Goal: Task Accomplishment & Management: Manage account settings

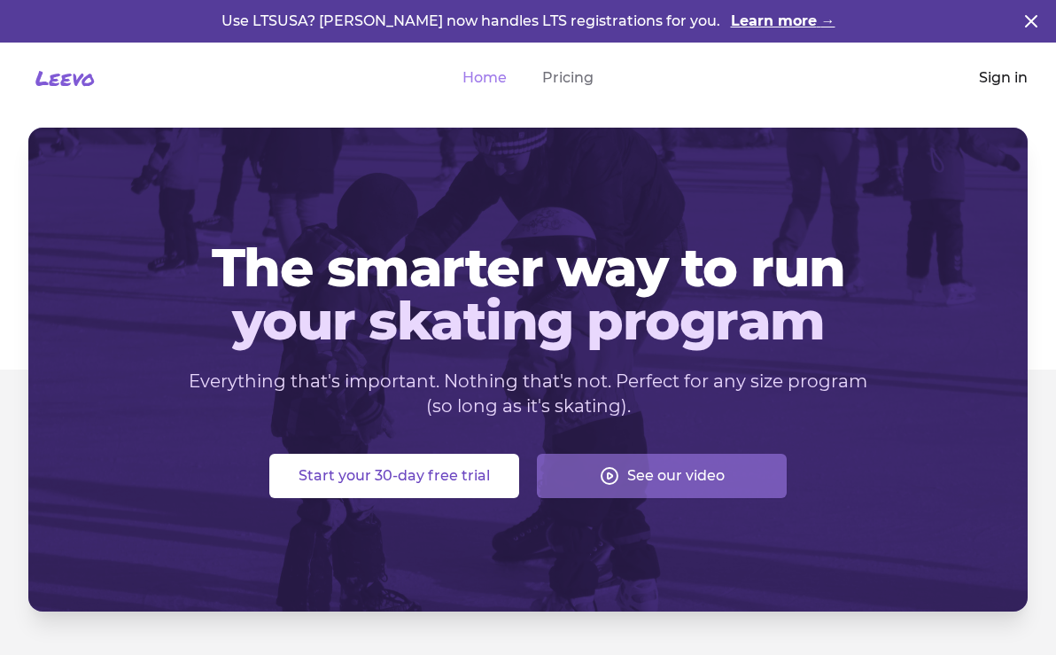
click at [993, 76] on link "Sign in" at bounding box center [1003, 77] width 49 height 21
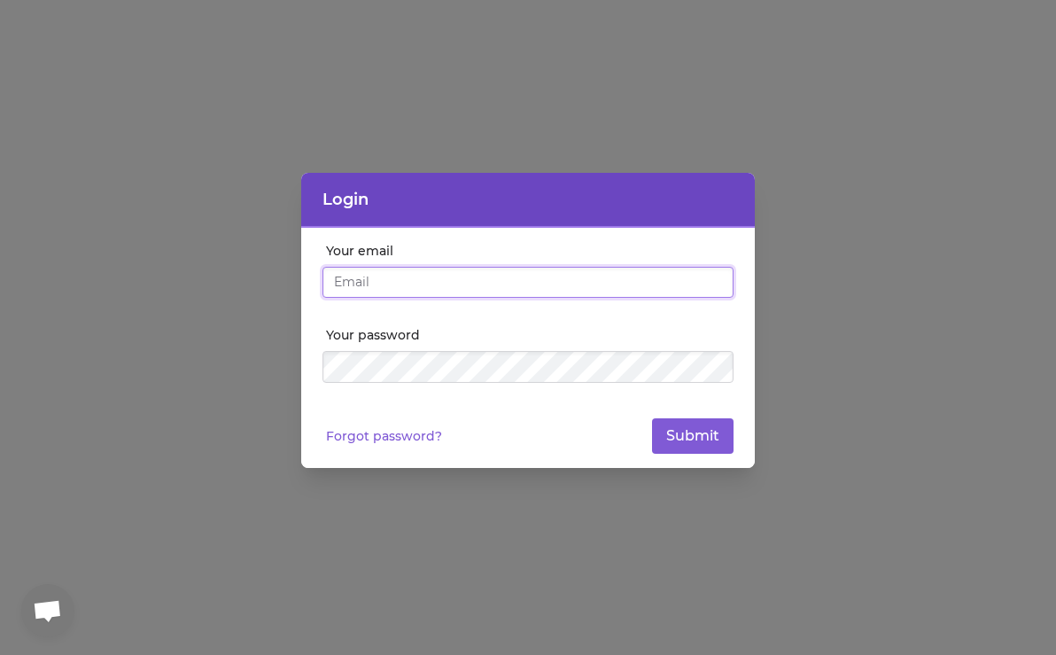
type input "[EMAIL_ADDRESS][DOMAIN_NAME]"
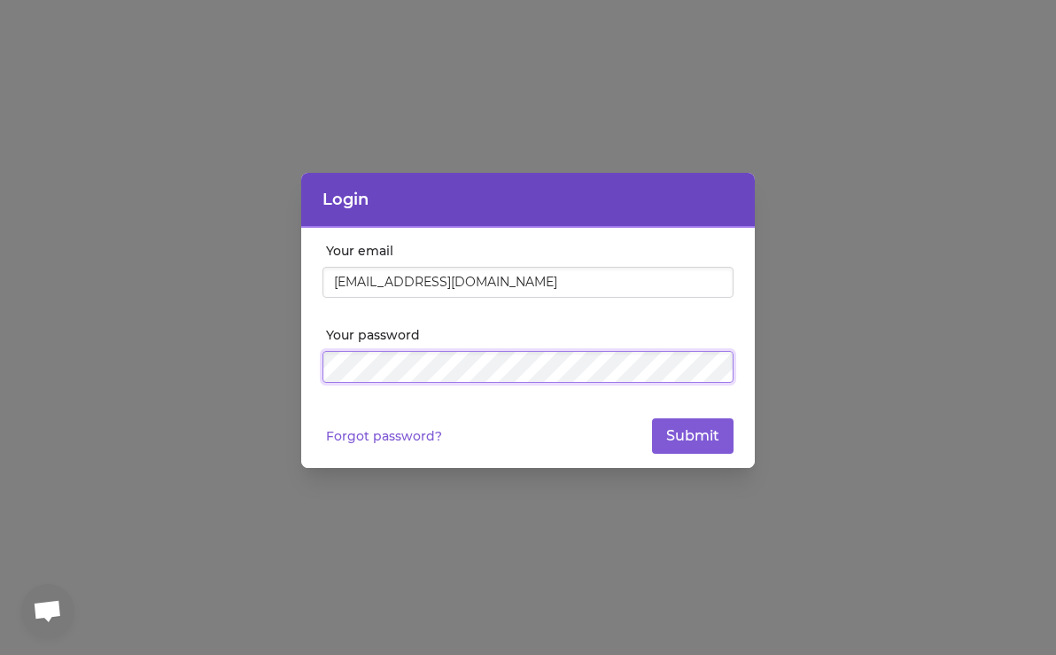
click at [693, 436] on button "Submit" at bounding box center [693, 435] width 82 height 35
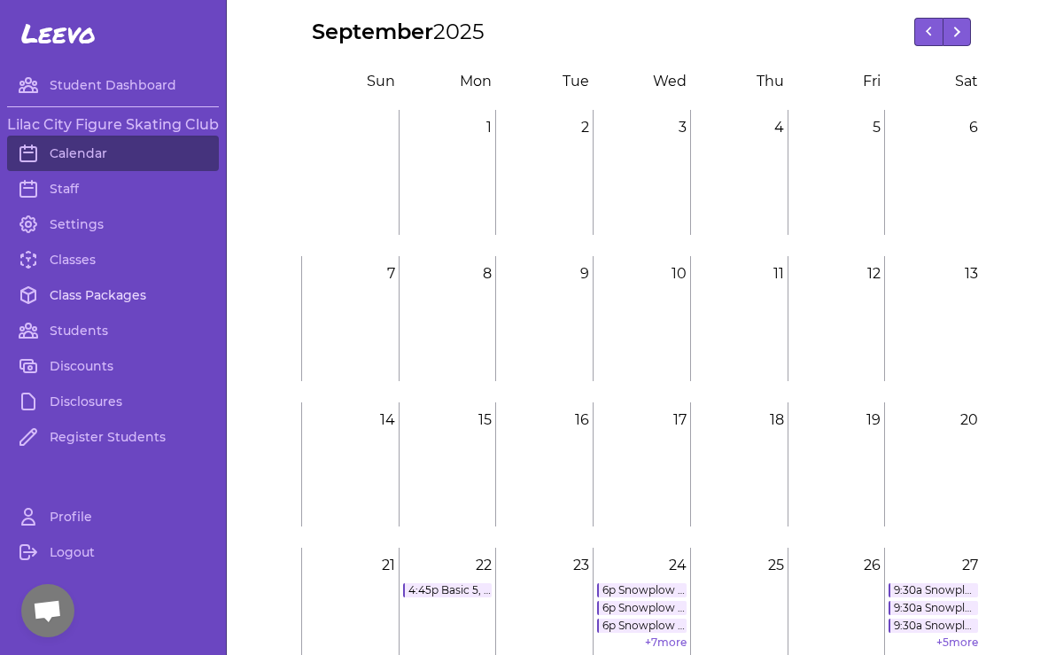
click at [136, 294] on link "Class Packages" at bounding box center [113, 294] width 212 height 35
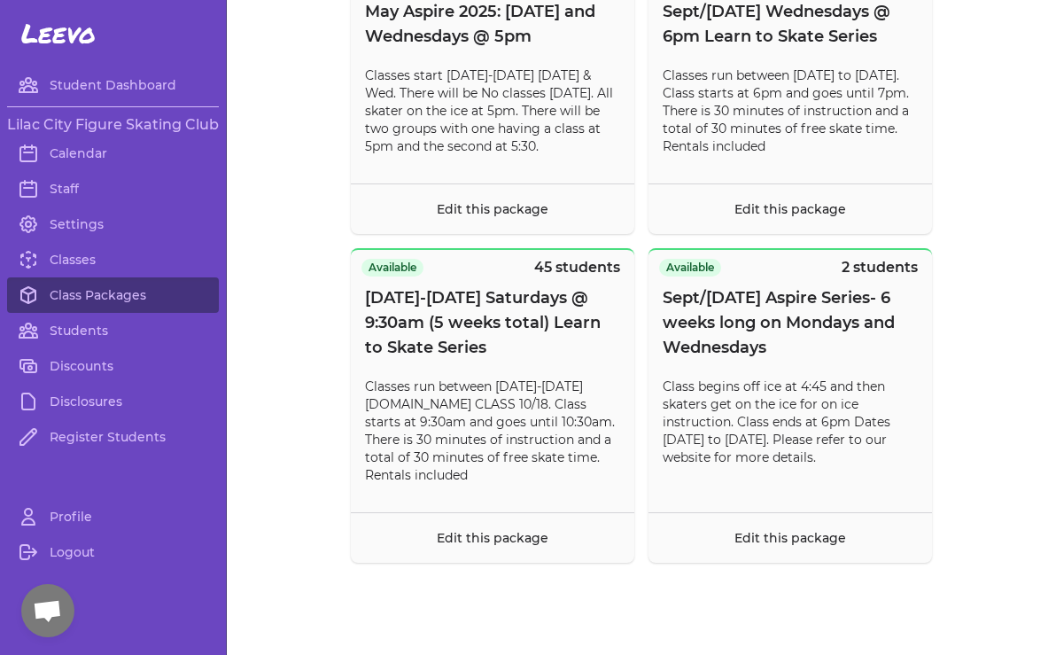
scroll to position [15253, 0]
click at [779, 546] on link "Edit this package" at bounding box center [790, 538] width 112 height 16
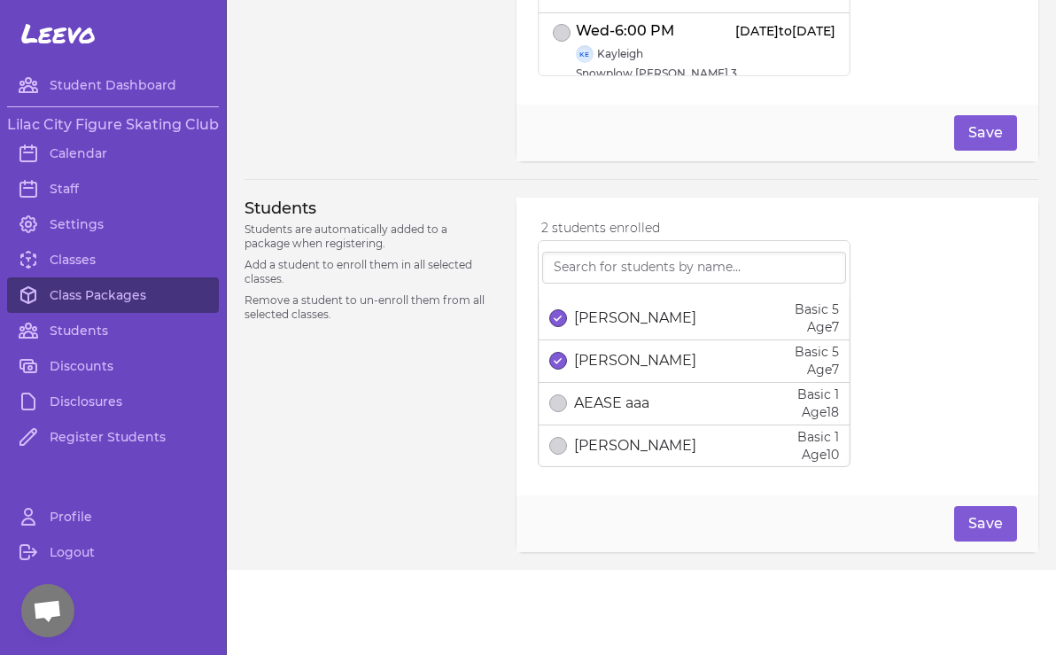
scroll to position [787, 0]
click at [90, 288] on link "Class Packages" at bounding box center [113, 294] width 212 height 35
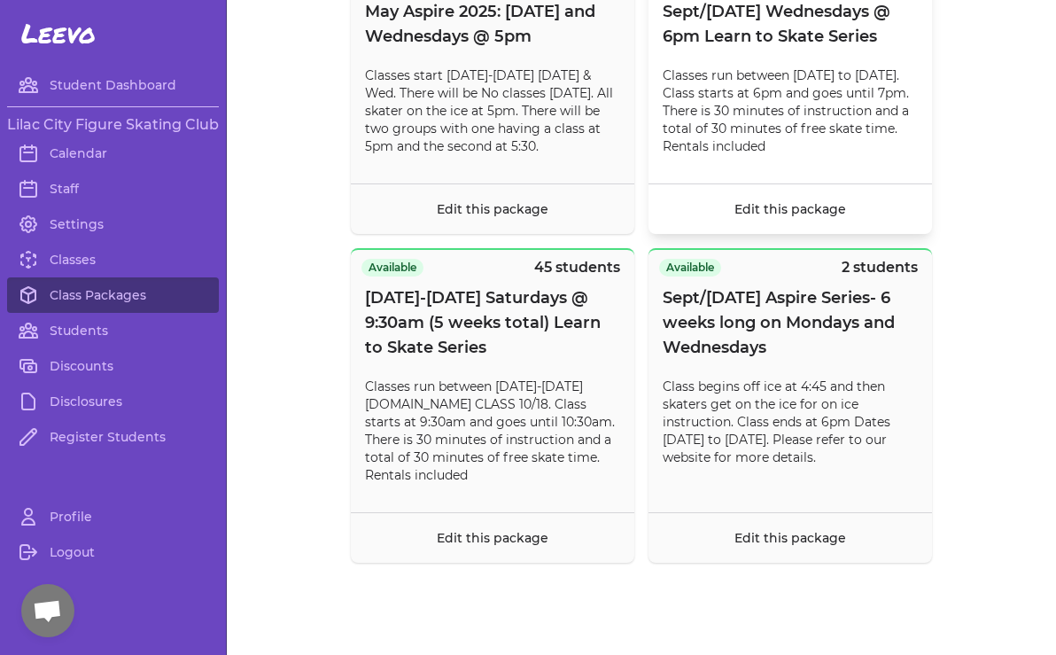
scroll to position [15230, 0]
